Goal: Transaction & Acquisition: Book appointment/travel/reservation

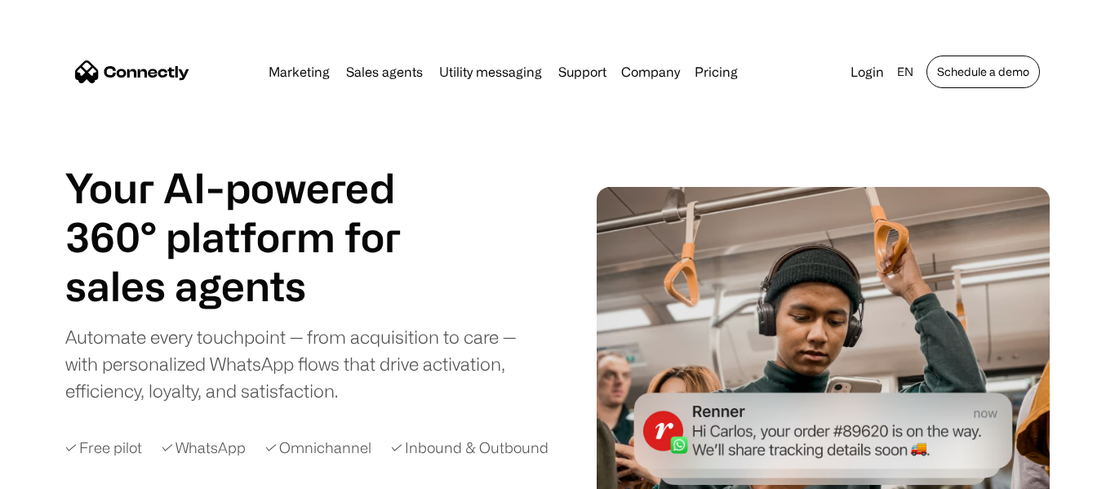
click at [951, 71] on link "Schedule a demo" at bounding box center [982, 71] width 113 height 33
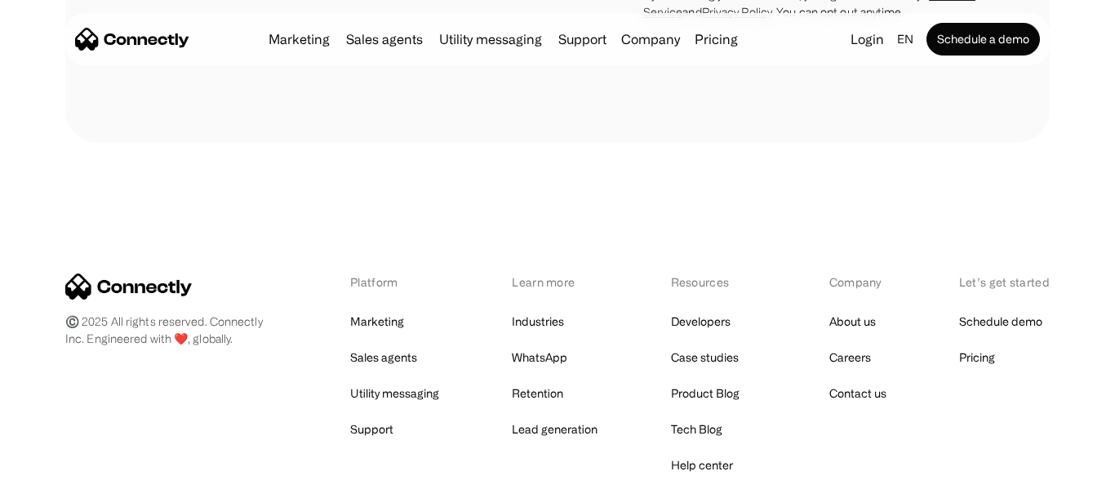
scroll to position [9440, 0]
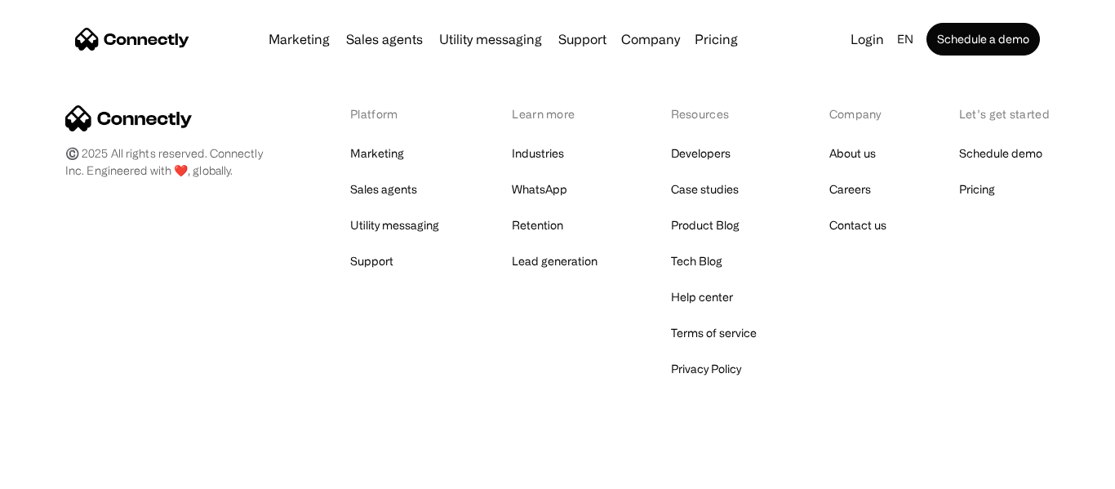
click at [708, 142] on link "Developers" at bounding box center [701, 153] width 60 height 23
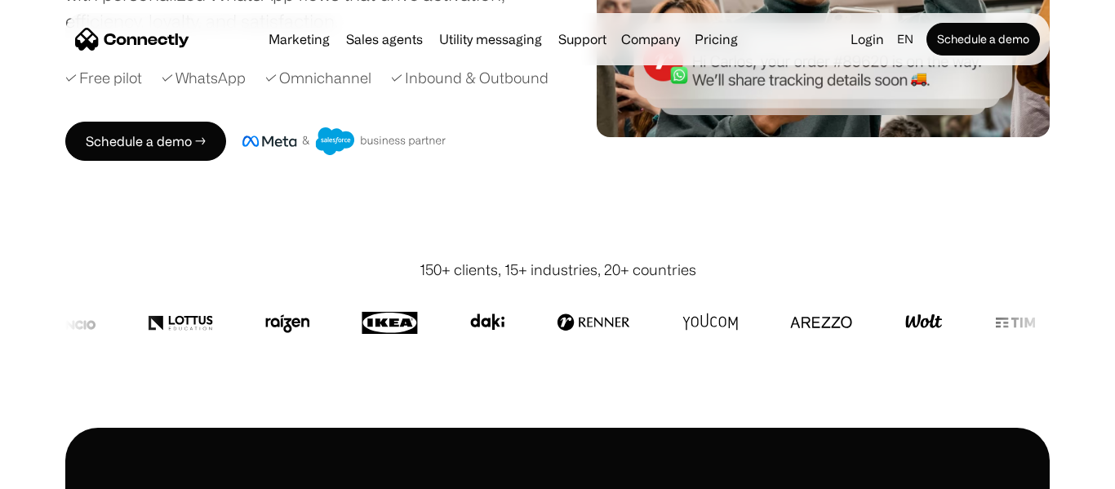
scroll to position [0, 0]
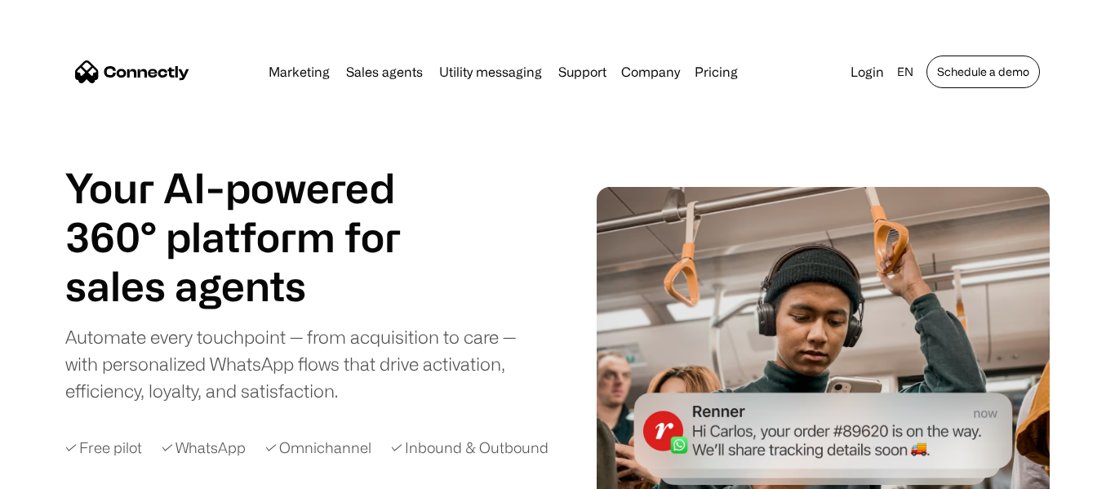
click at [984, 82] on link "Schedule a demo" at bounding box center [982, 71] width 113 height 33
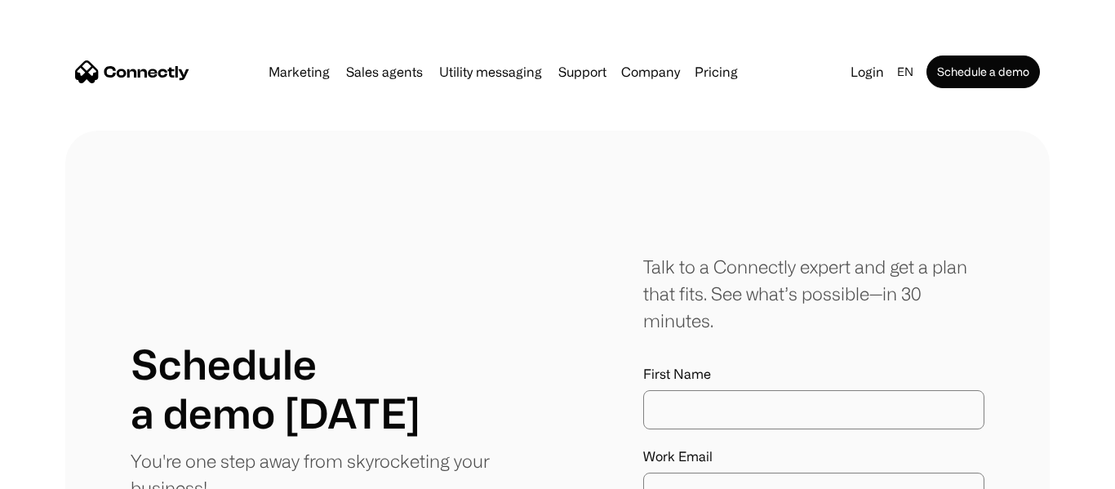
click at [397, 121] on section at bounding box center [557, 114] width 1115 height 33
click at [973, 73] on link "Schedule a demo" at bounding box center [982, 71] width 113 height 33
